Goal: Task Accomplishment & Management: Use online tool/utility

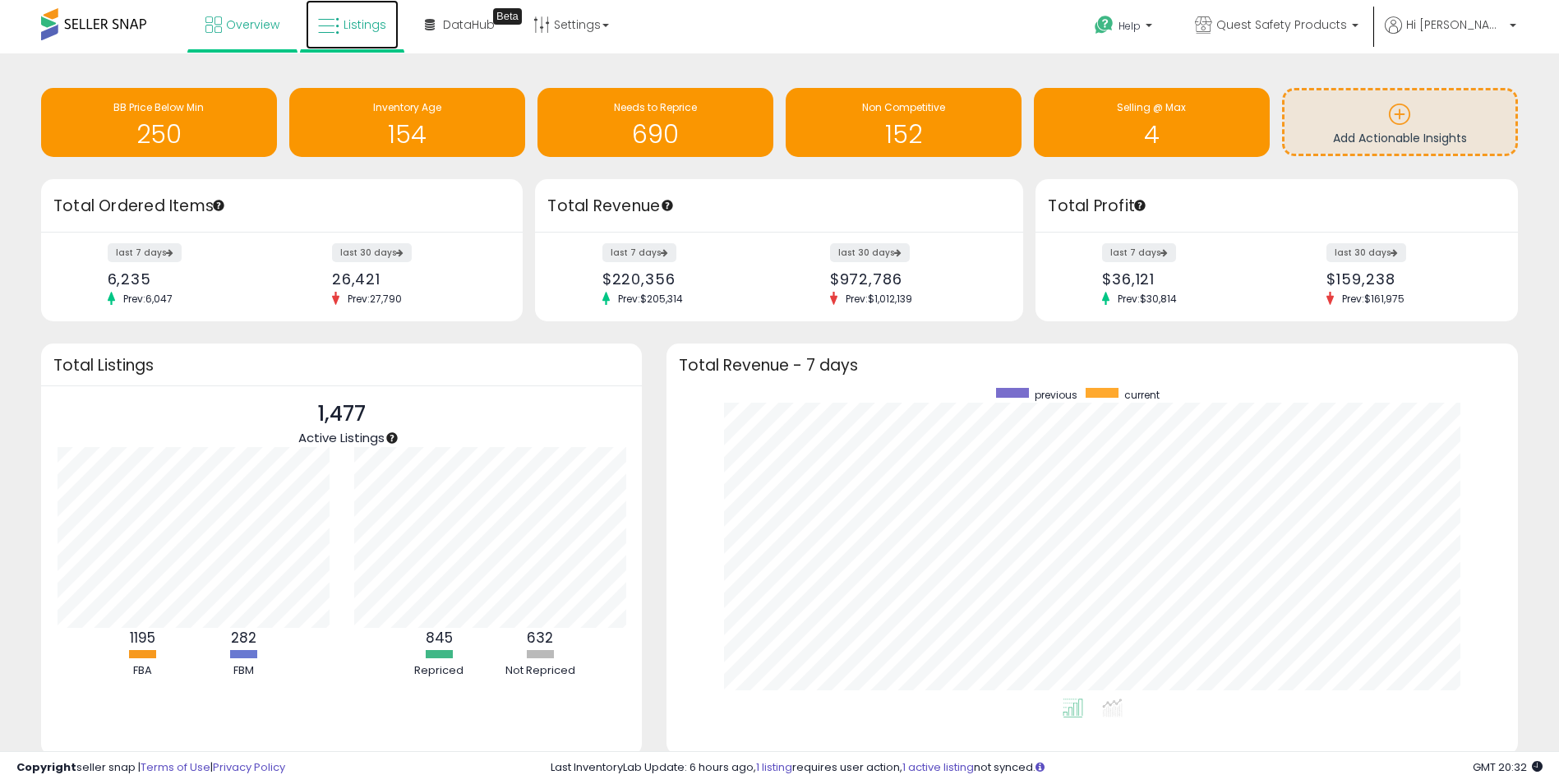
click at [360, 33] on link "Listings" at bounding box center [352, 24] width 93 height 49
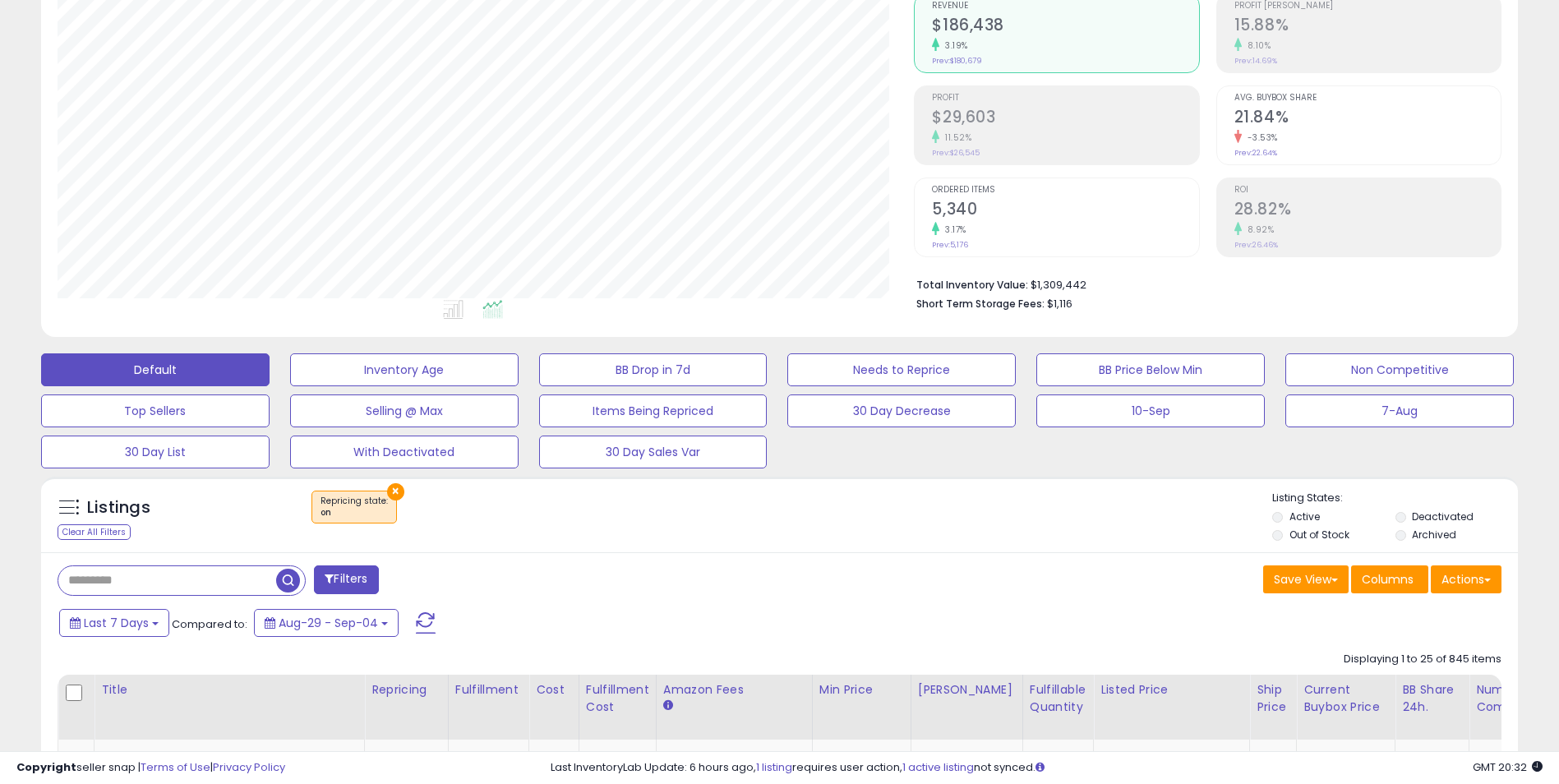
scroll to position [336, 857]
click at [392, 496] on button "×" at bounding box center [396, 492] width 17 height 17
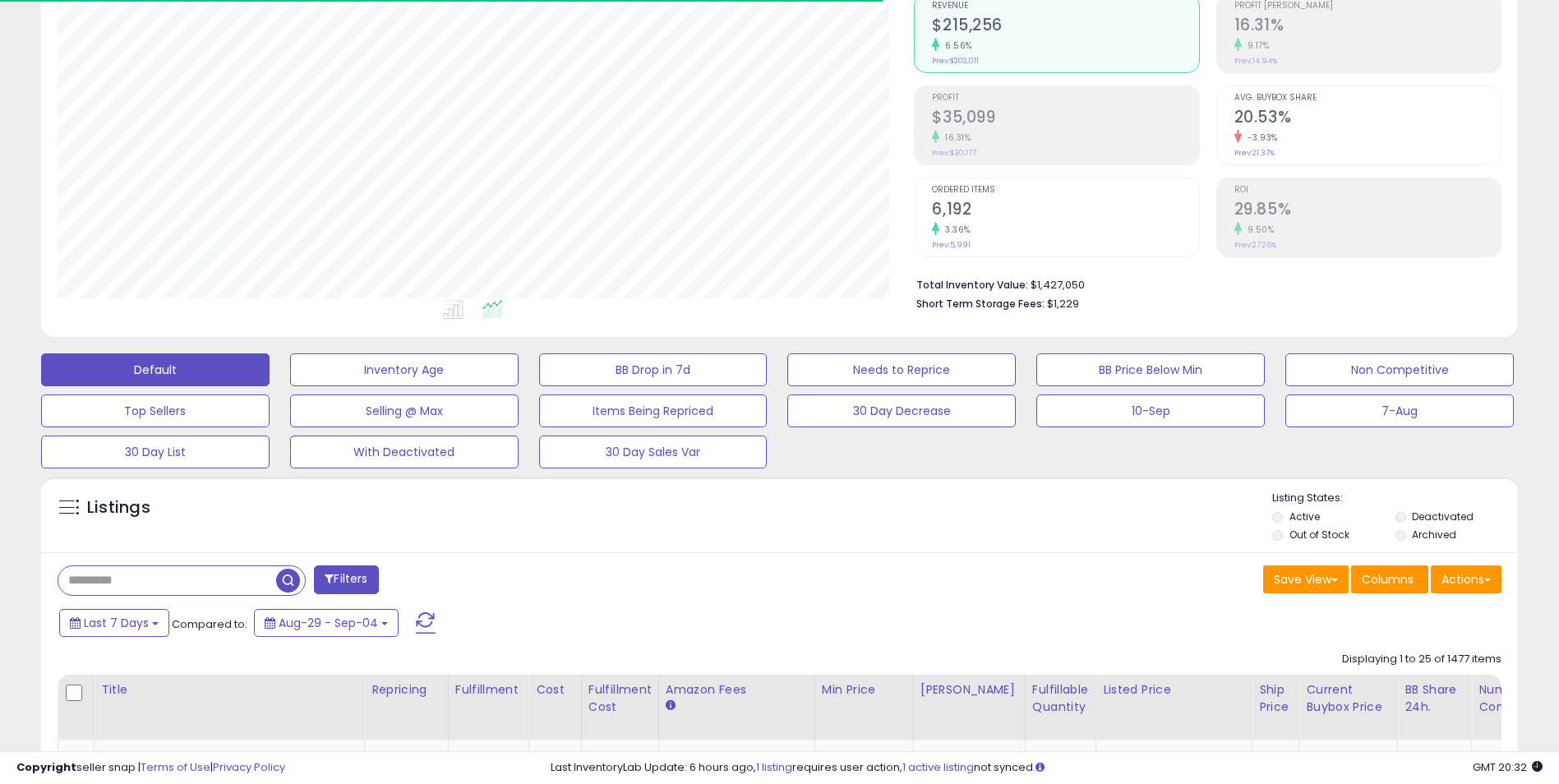
scroll to position [336, 857]
click at [142, 614] on span "Last 7 Days" at bounding box center [116, 622] width 65 height 16
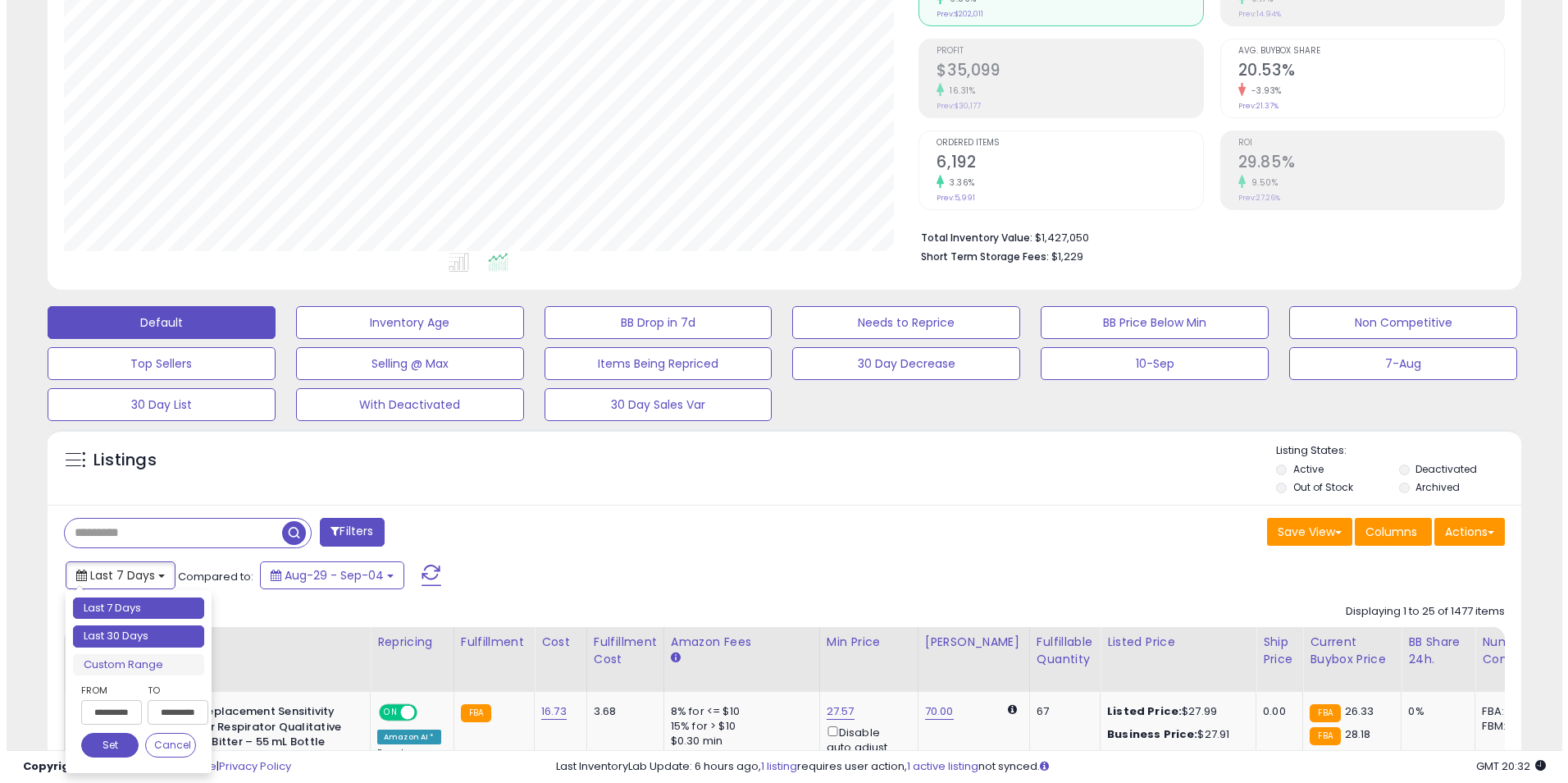
scroll to position [246, 0]
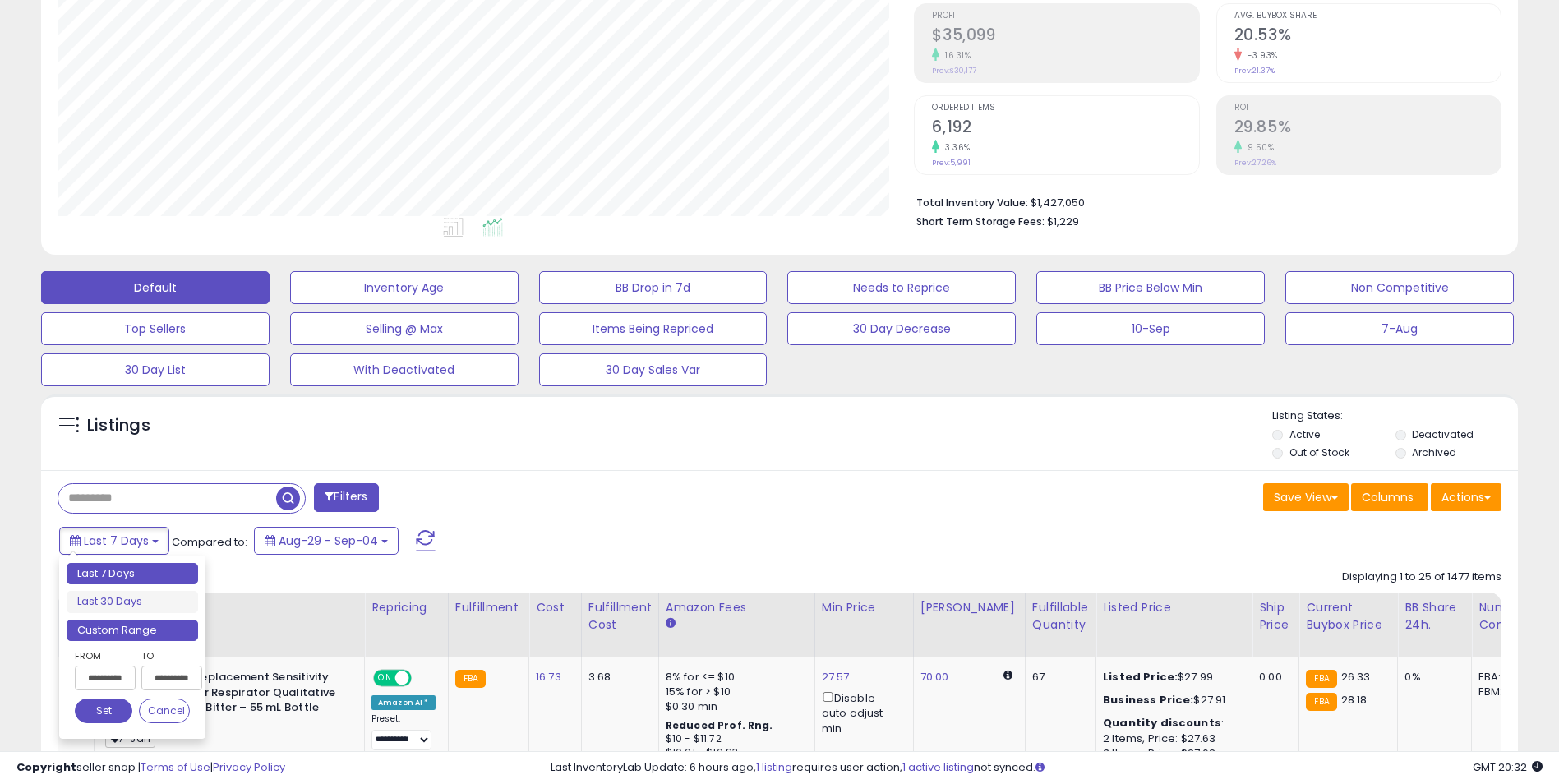
click at [140, 630] on li "Custom Range" at bounding box center [132, 630] width 132 height 22
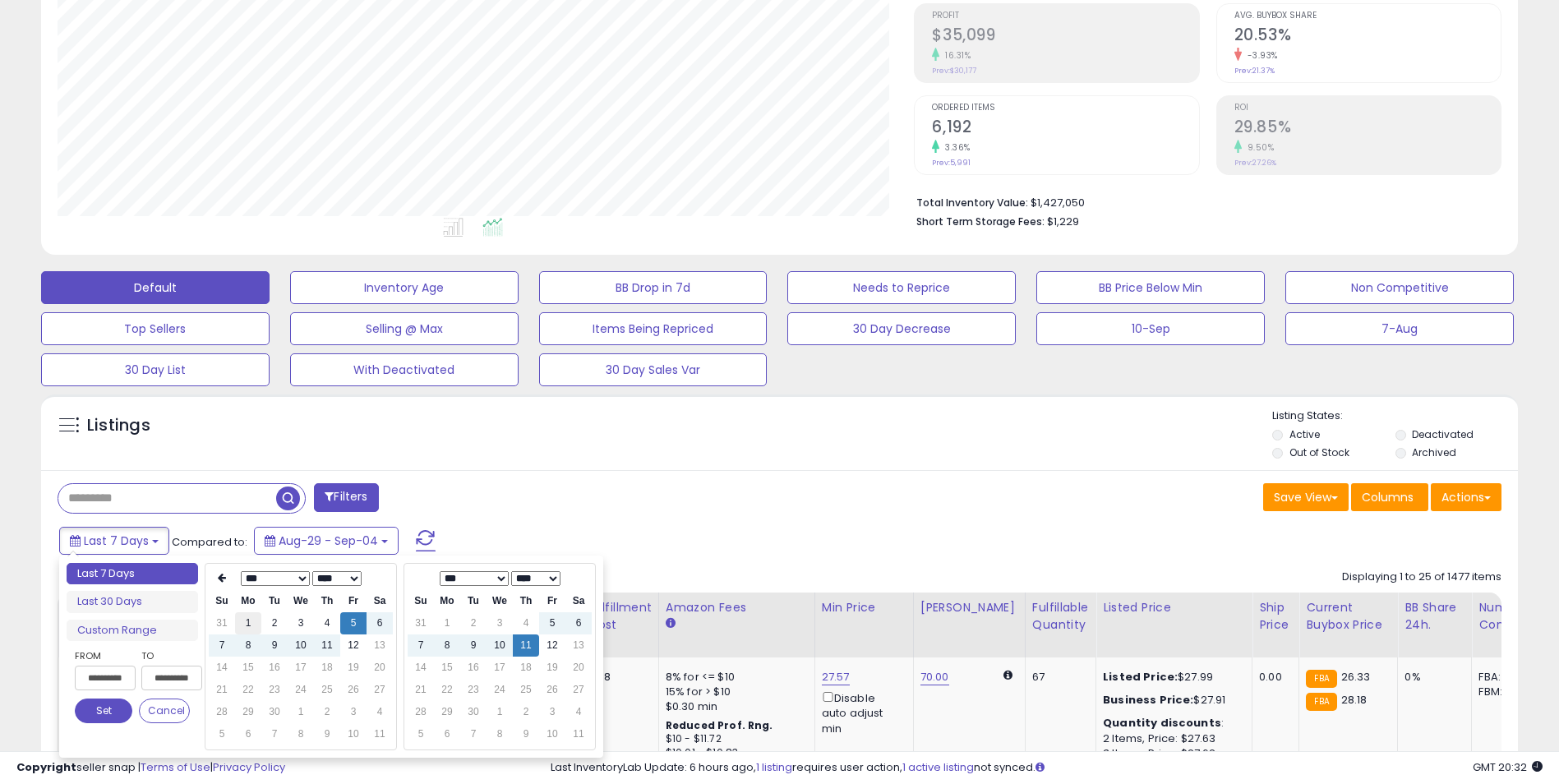
click at [251, 622] on td "1" at bounding box center [247, 623] width 26 height 22
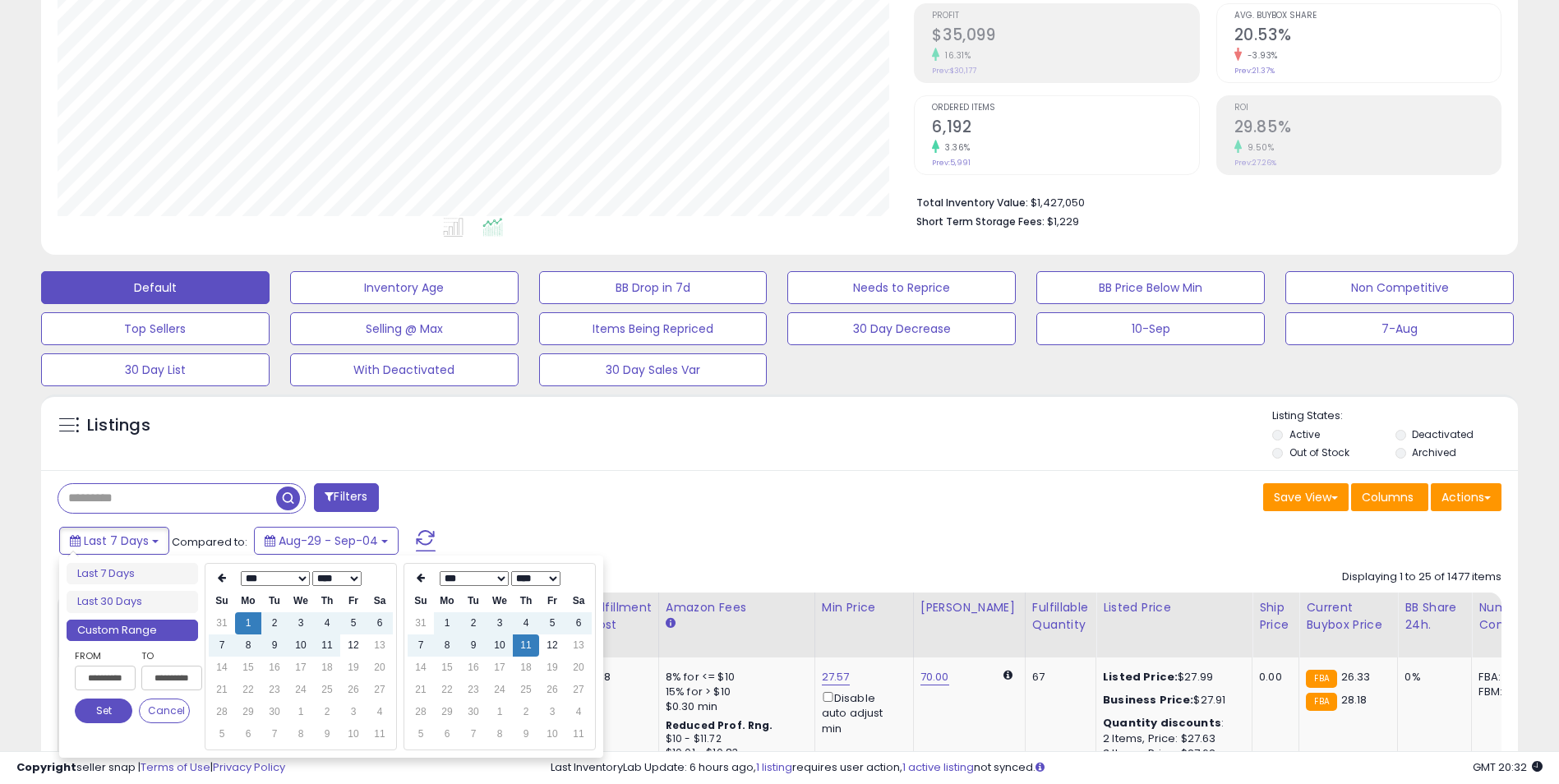
type input "**********"
click at [554, 643] on td "12" at bounding box center [552, 645] width 26 height 22
type input "**********"
click at [114, 699] on button "Set" at bounding box center [104, 711] width 58 height 25
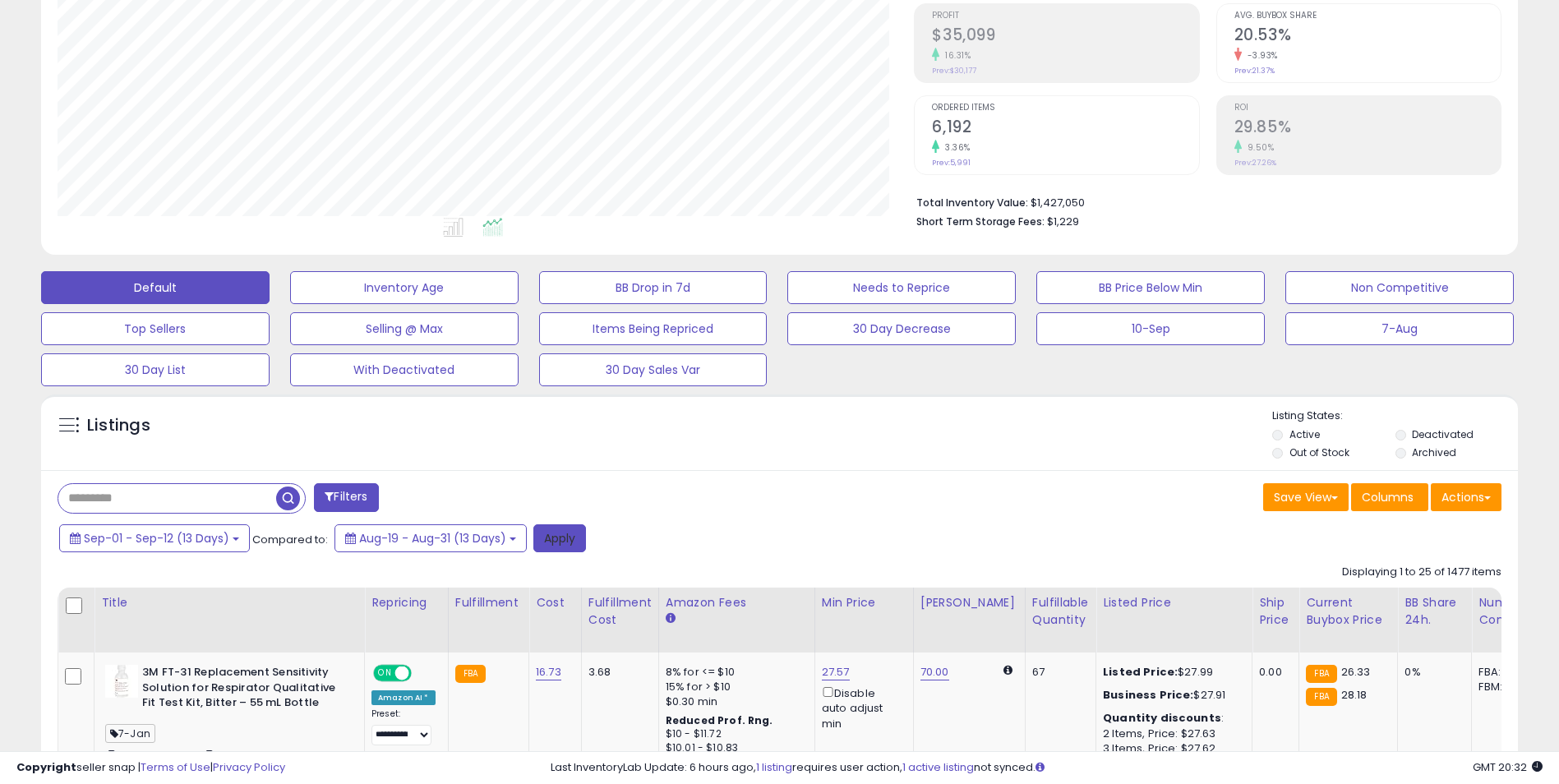
click at [563, 546] on button "Apply" at bounding box center [559, 537] width 53 height 28
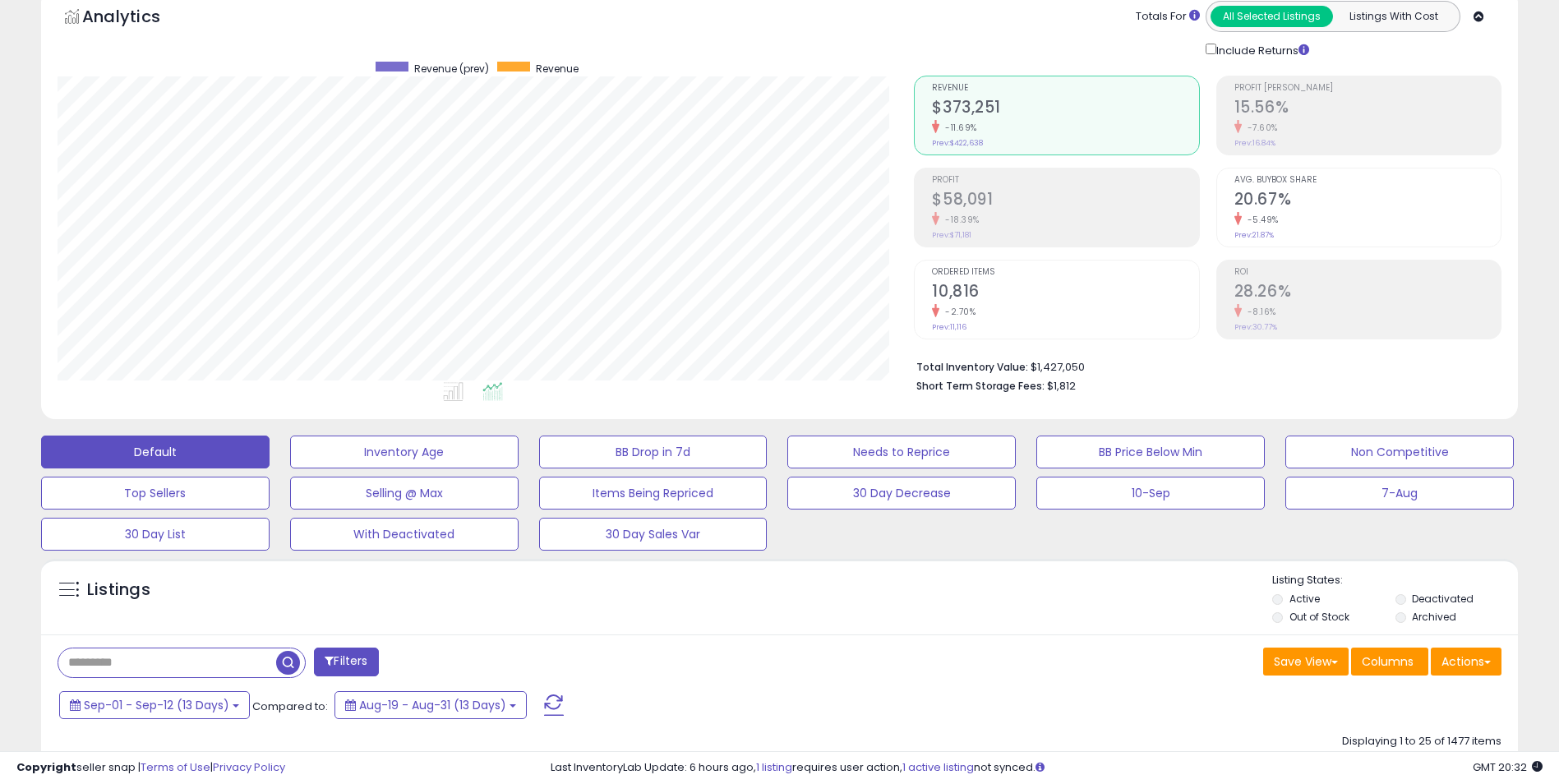
scroll to position [336, 857]
click at [818, 566] on div "Listings Active" at bounding box center [780, 596] width 1476 height 76
click at [227, 709] on span "Sep-01 - Sep-12 (13 Days)" at bounding box center [156, 704] width 145 height 16
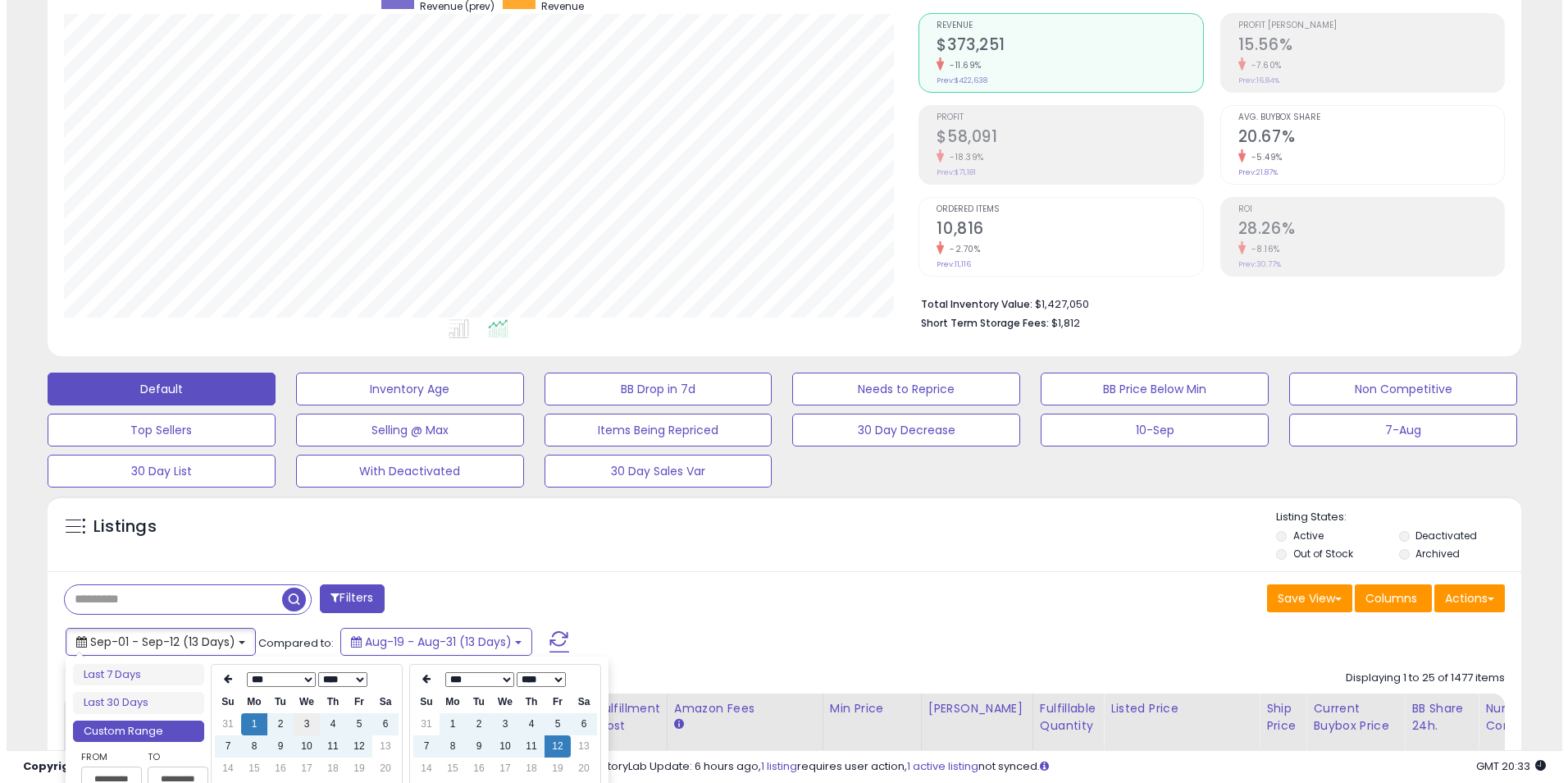
scroll to position [246, 0]
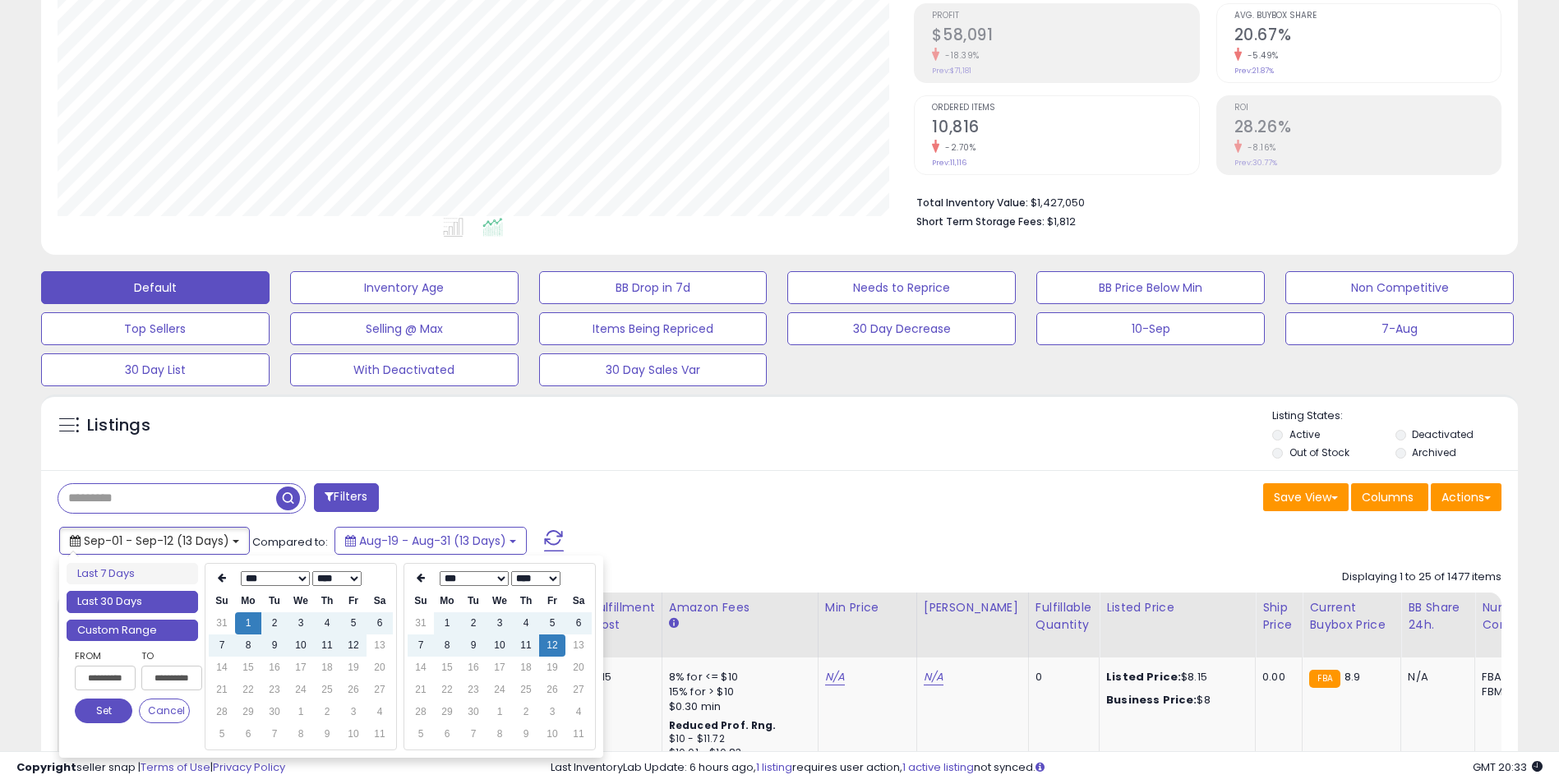
type input "**********"
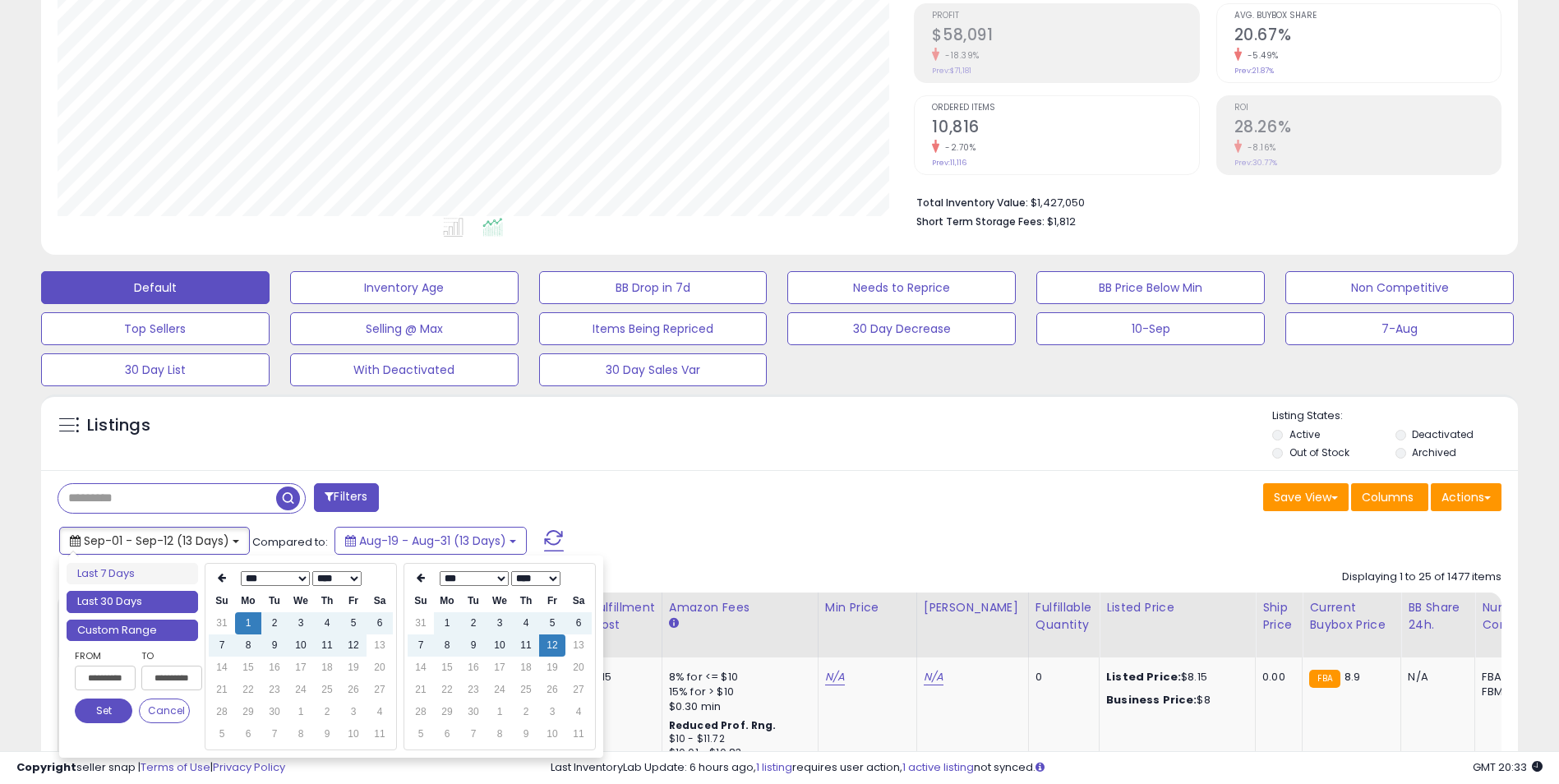
type input "**********"
click at [227, 580] on th at bounding box center [221, 578] width 26 height 23
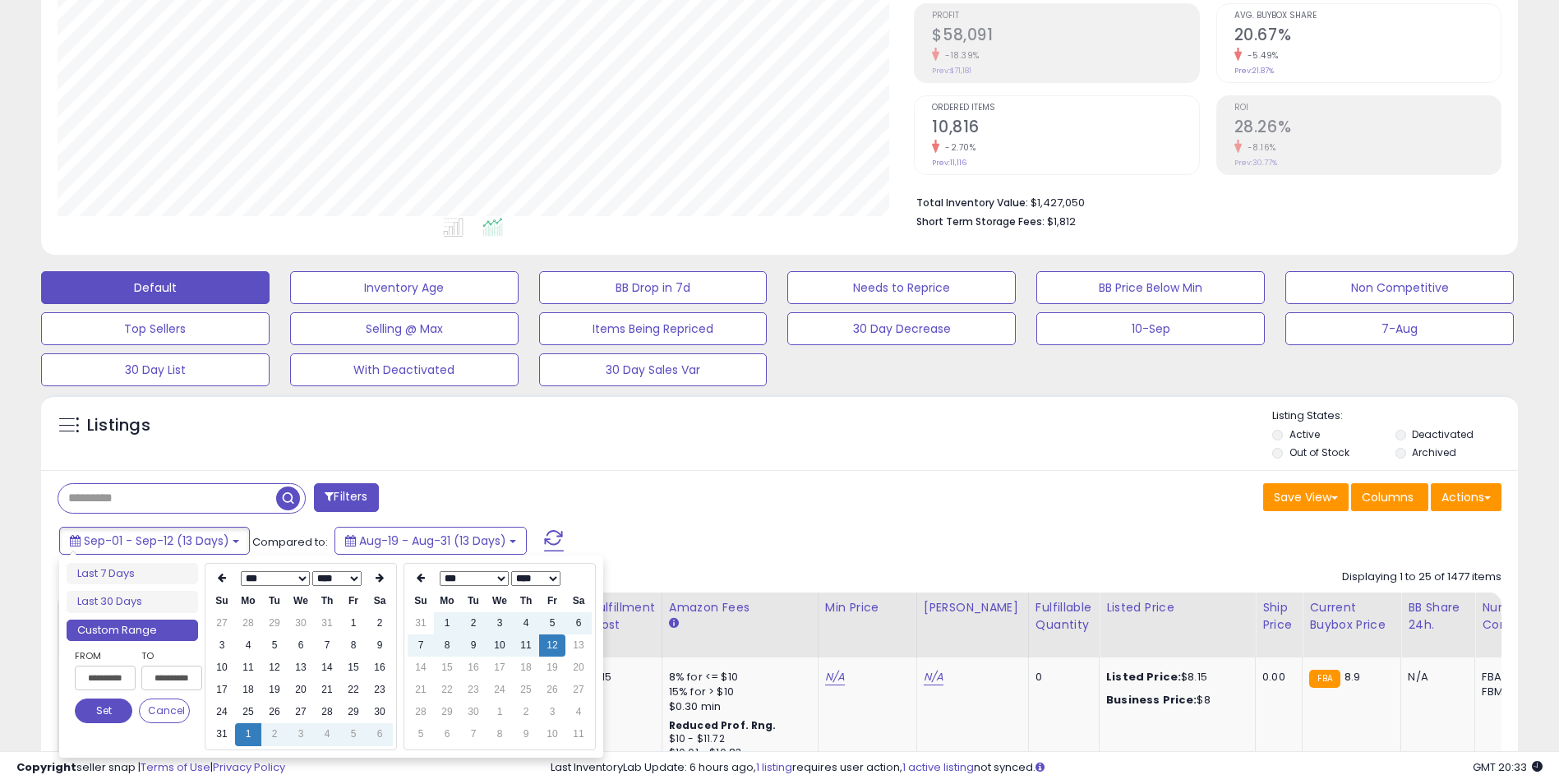
click at [227, 580] on th at bounding box center [221, 578] width 26 height 23
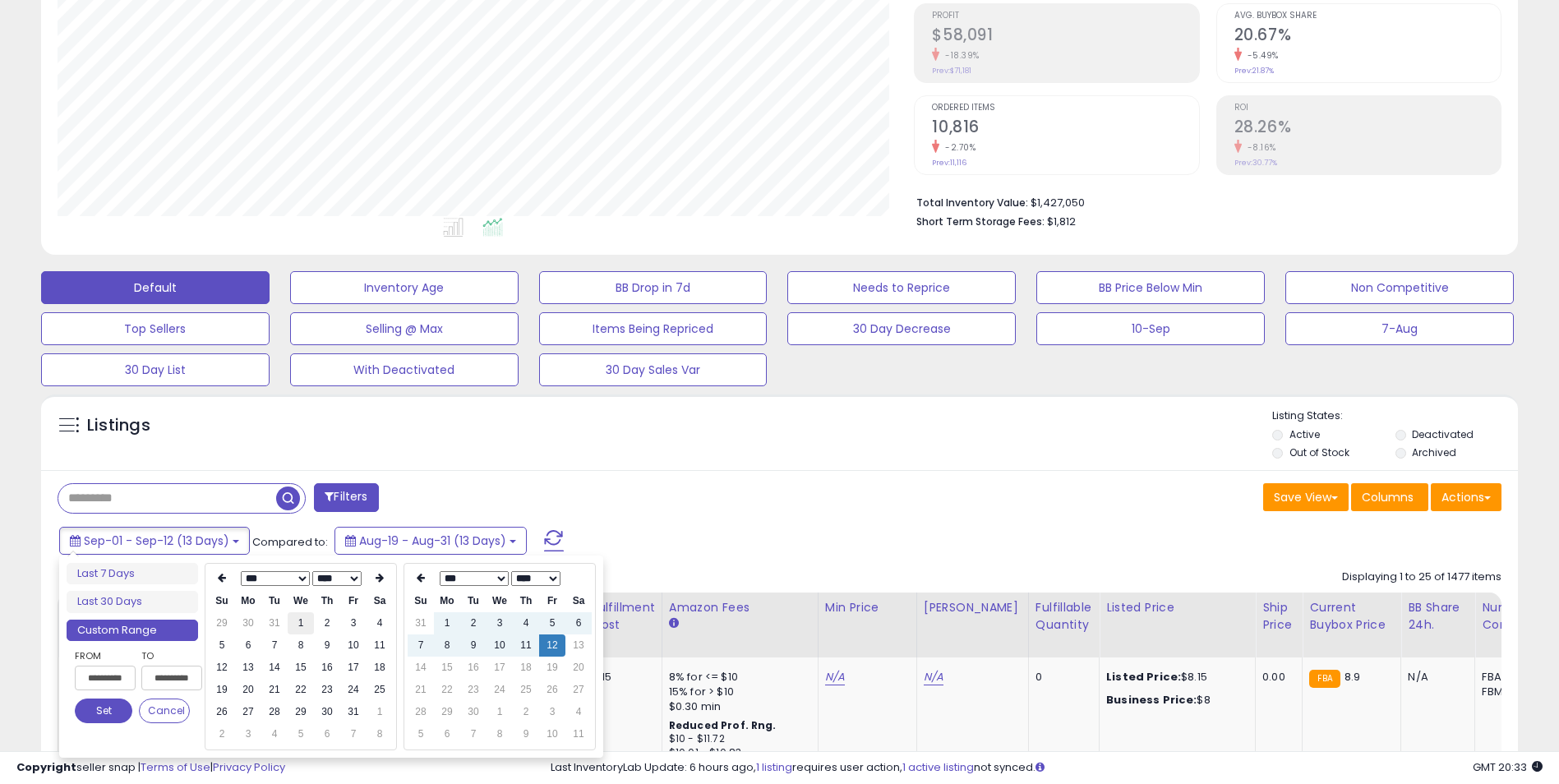
click at [297, 615] on td "1" at bounding box center [300, 623] width 26 height 22
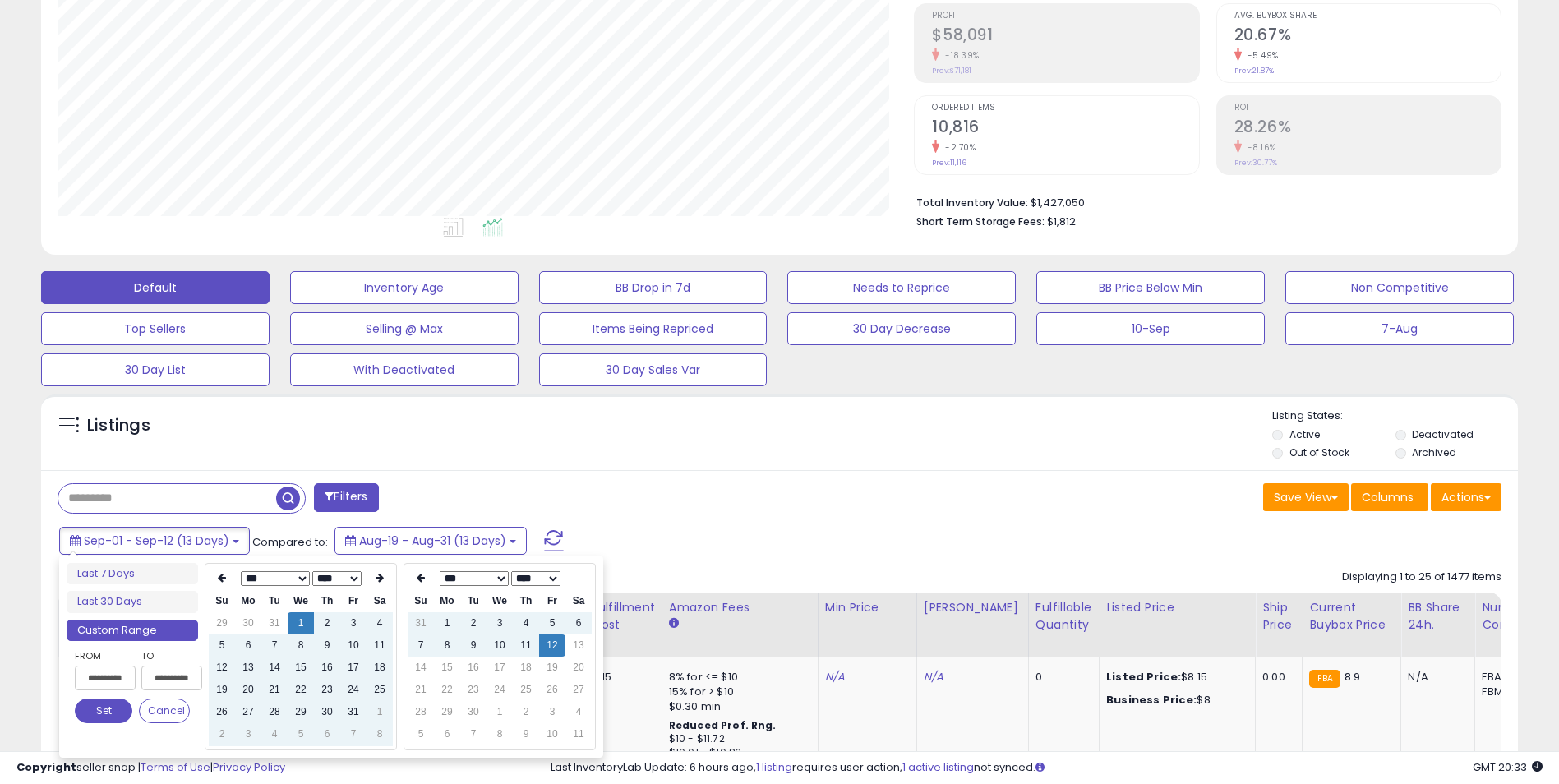
type input "**********"
click at [87, 705] on button "Set" at bounding box center [104, 711] width 58 height 25
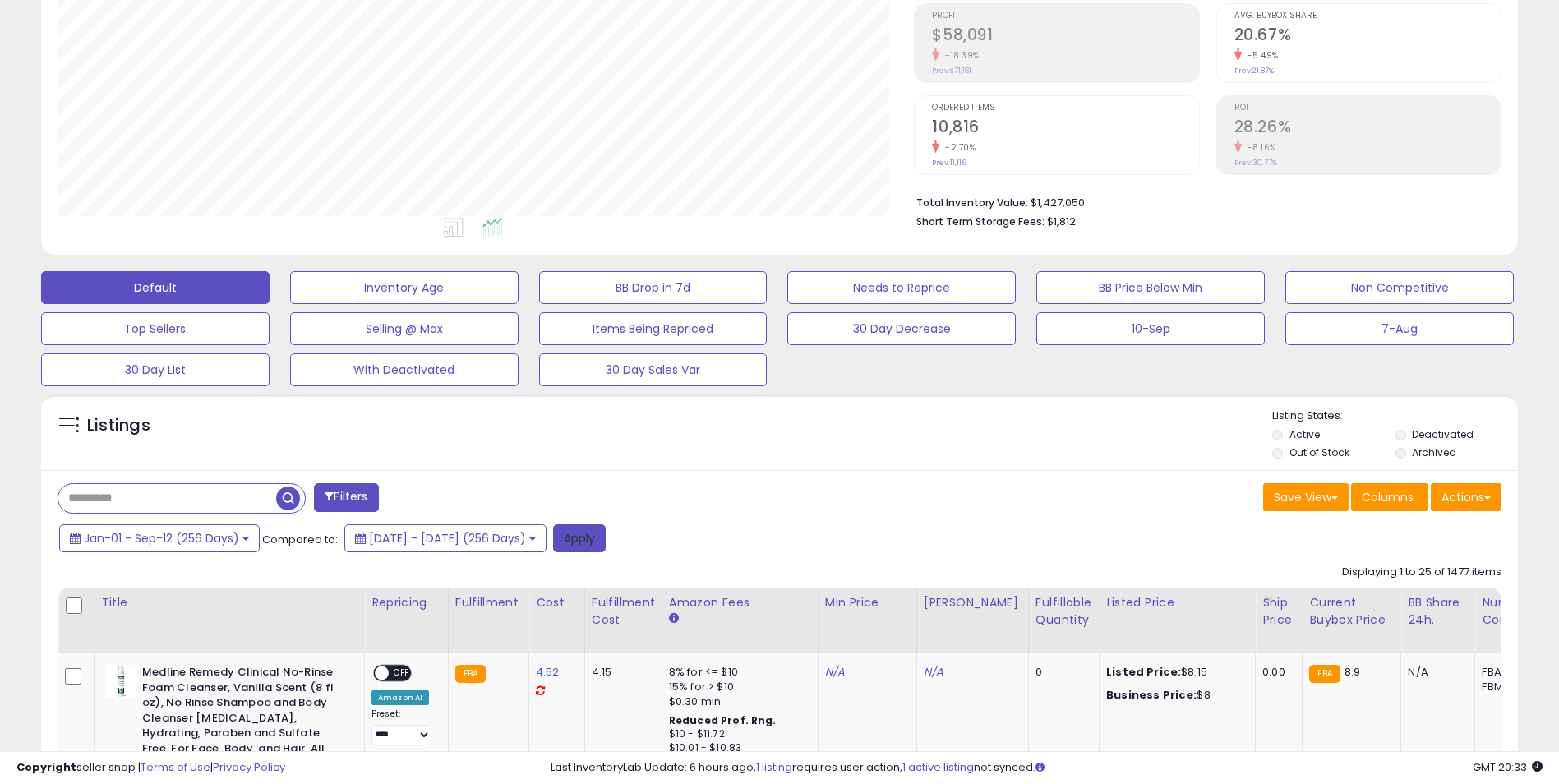
click at [606, 532] on button "Apply" at bounding box center [579, 537] width 53 height 28
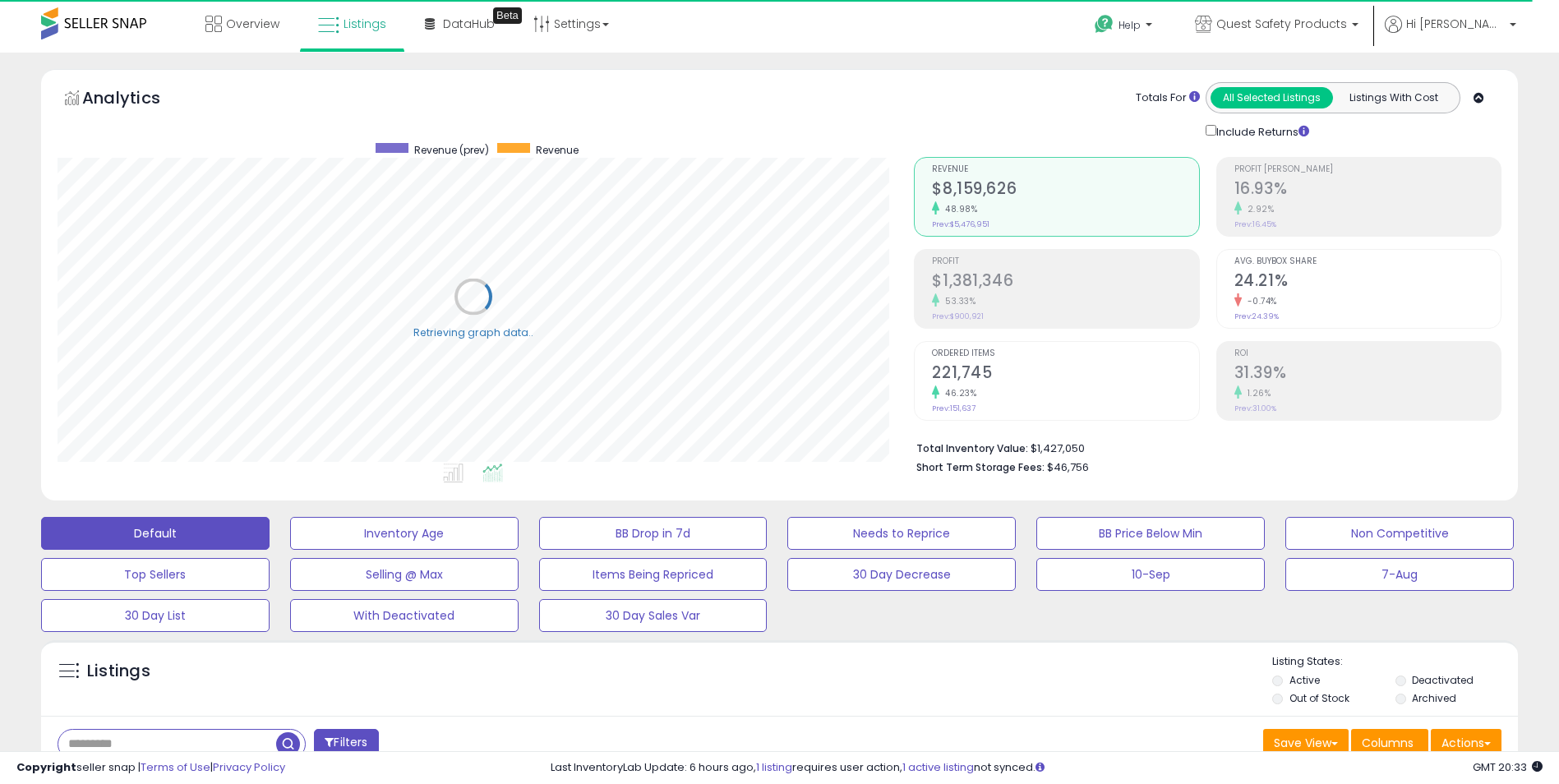
scroll to position [0, 0]
